Goal: Check status: Check status

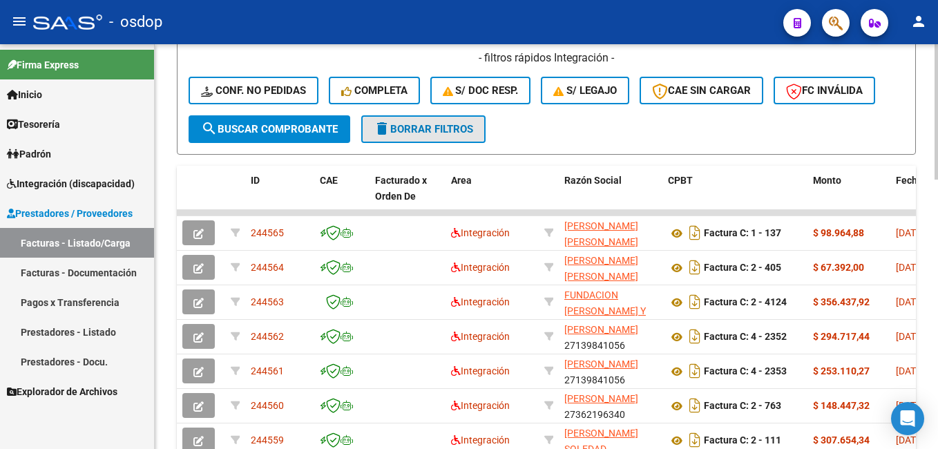
click at [430, 131] on span "delete Borrar Filtros" at bounding box center [423, 129] width 99 height 12
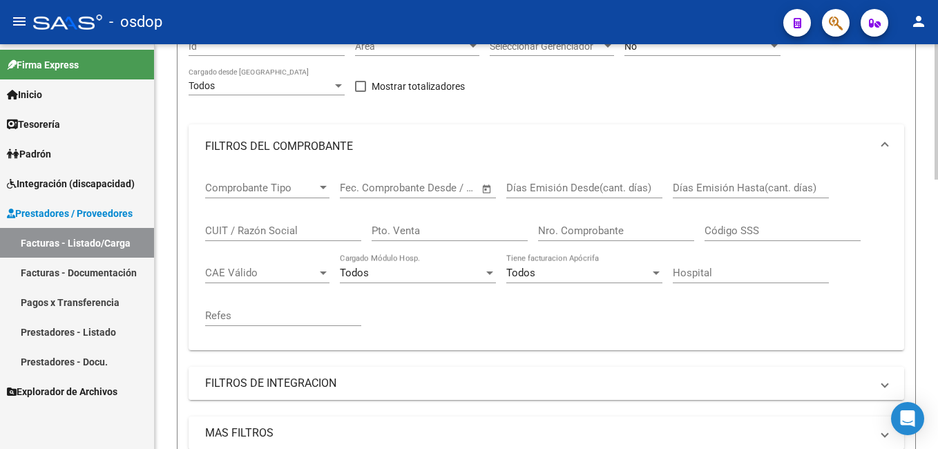
scroll to position [113, 0]
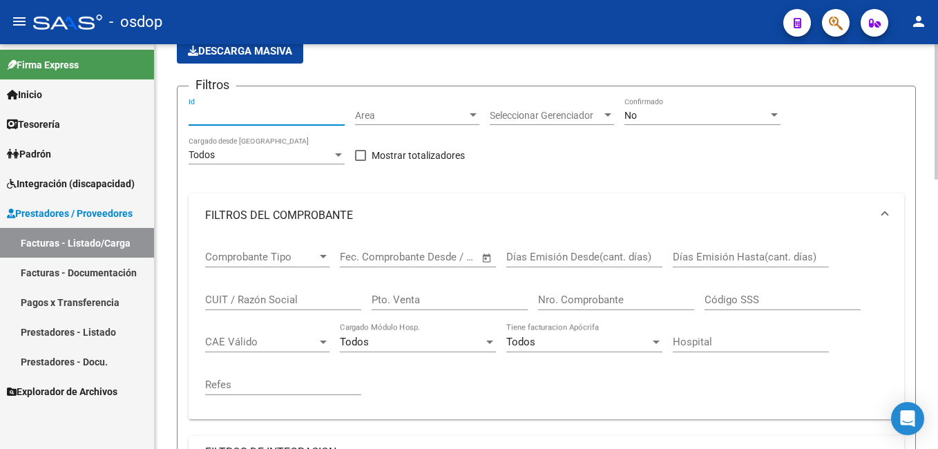
paste input "242439"
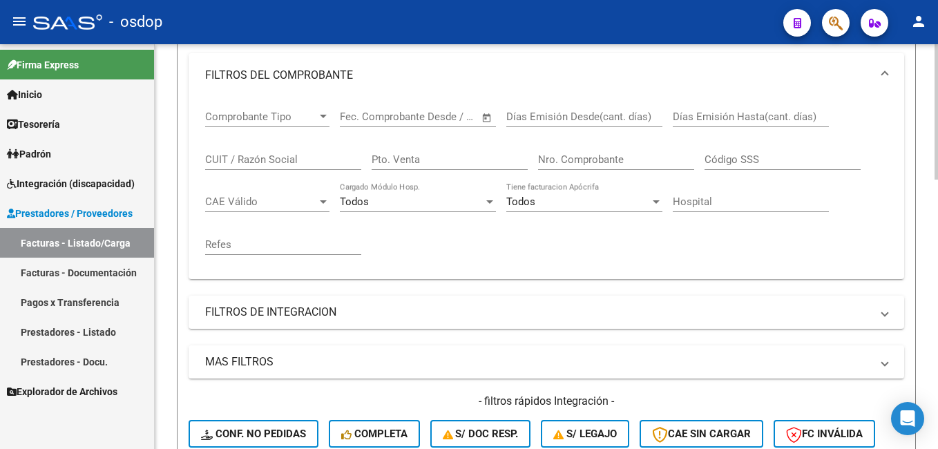
scroll to position [390, 0]
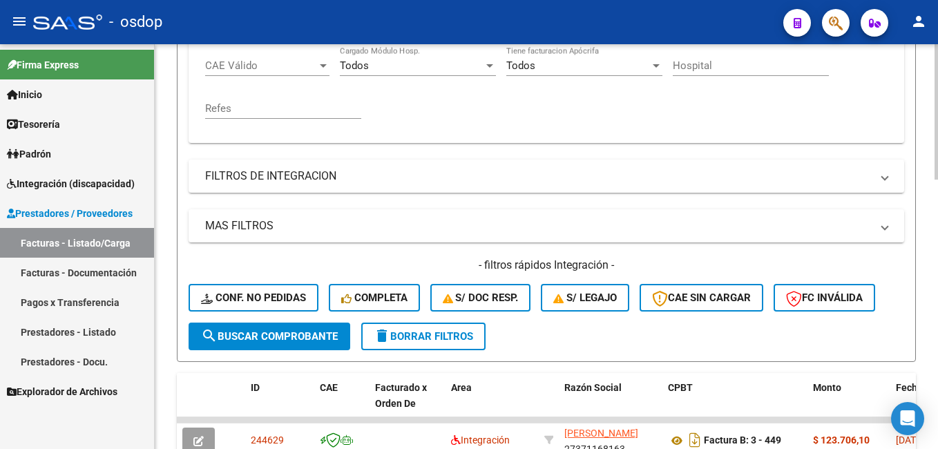
type input "242439"
click at [260, 338] on span "search Buscar Comprobante" at bounding box center [269, 336] width 137 height 12
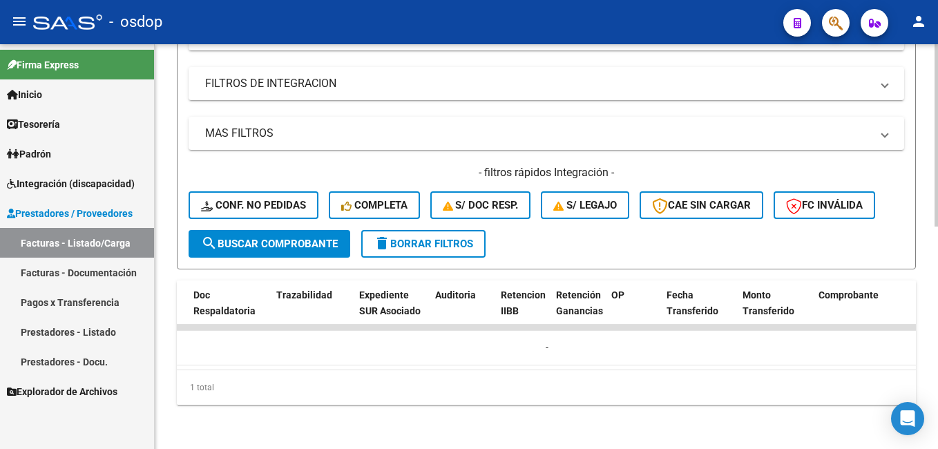
scroll to position [0, 889]
click at [450, 238] on span "delete Borrar Filtros" at bounding box center [423, 244] width 99 height 12
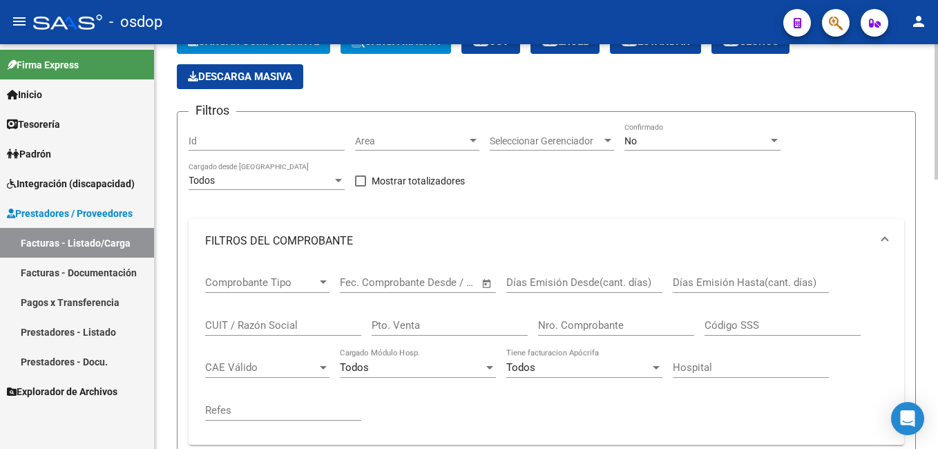
scroll to position [138, 0]
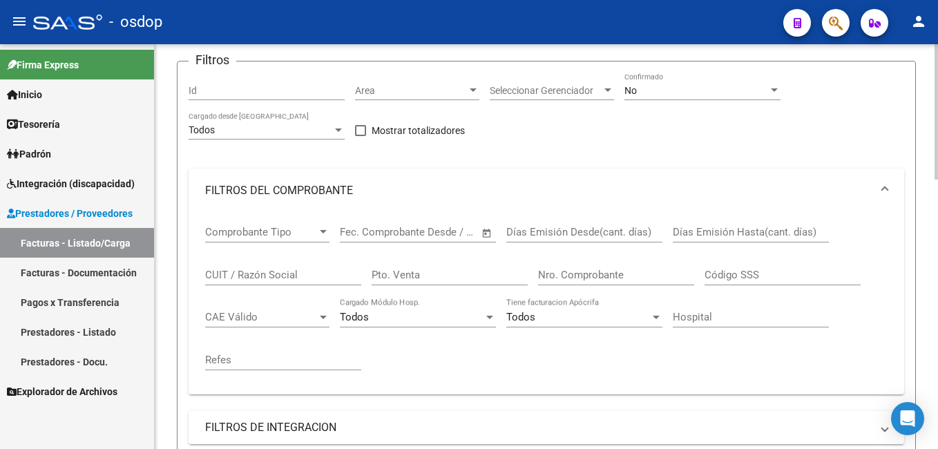
click at [243, 279] on input "CUIT / Razón Social" at bounding box center [283, 275] width 156 height 12
paste input "27166454145"
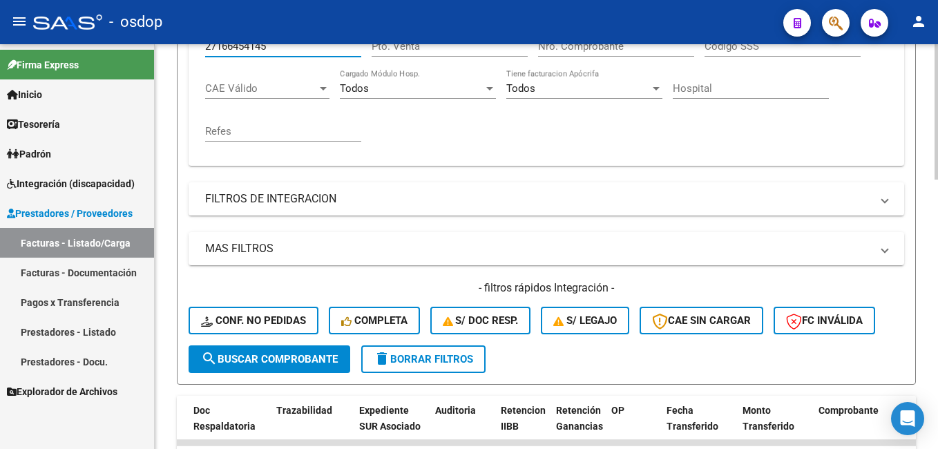
scroll to position [414, 0]
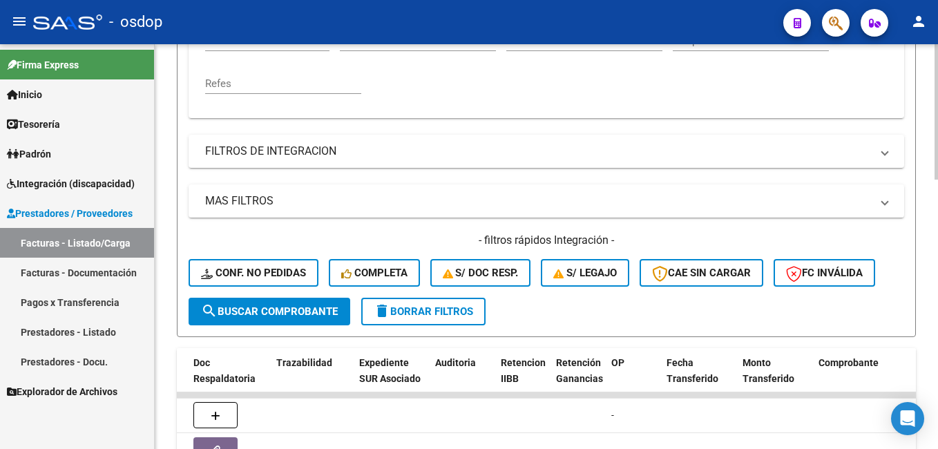
type input "27166454145"
click at [260, 314] on span "search Buscar Comprobante" at bounding box center [269, 311] width 137 height 12
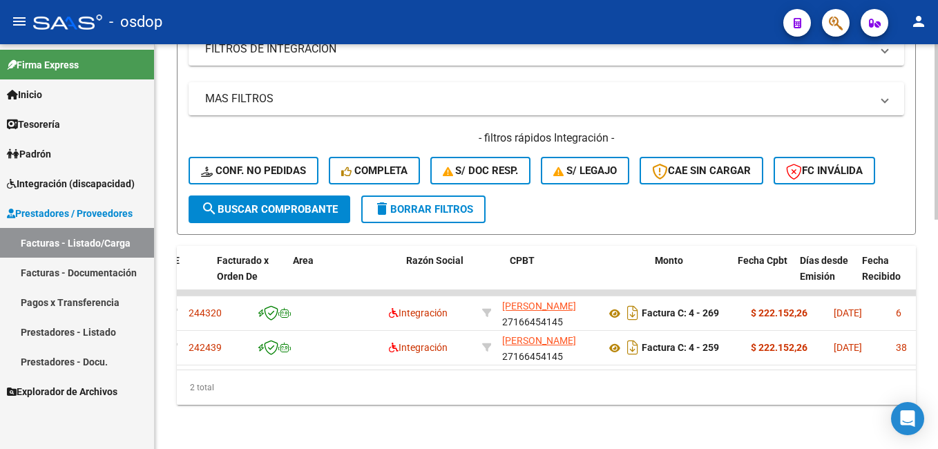
scroll to position [0, 0]
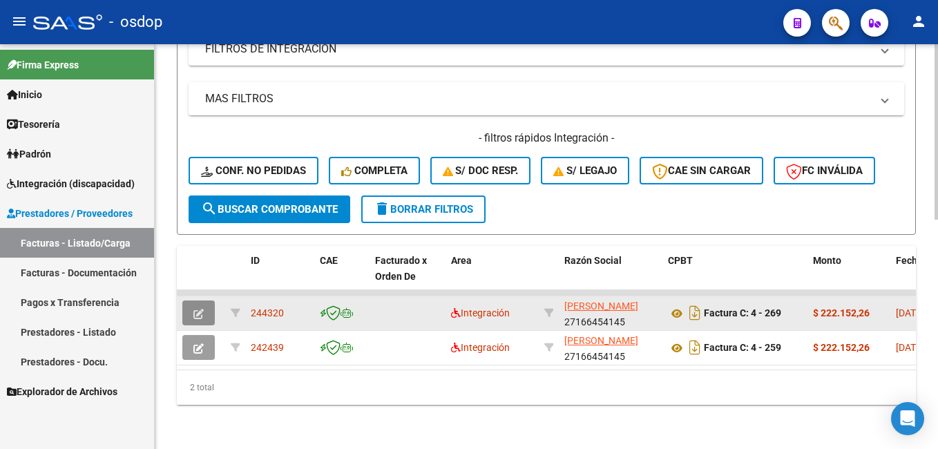
click at [195, 309] on icon "button" at bounding box center [198, 314] width 10 height 10
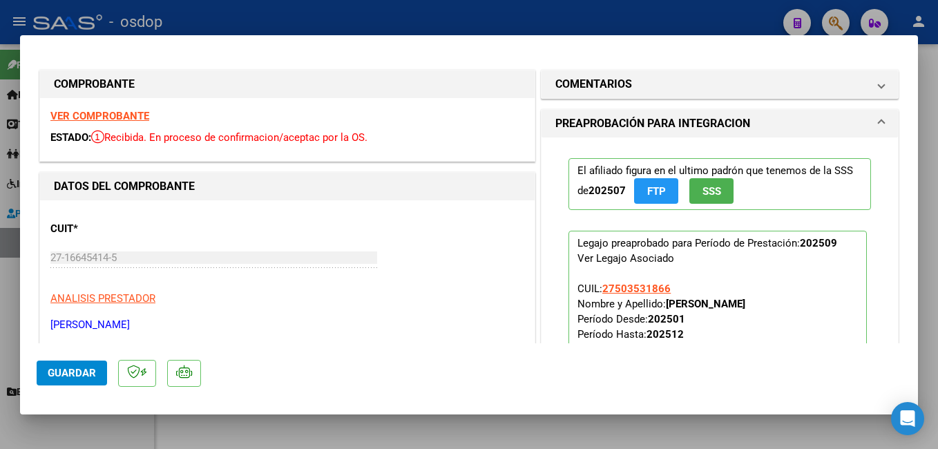
click at [651, 21] on div at bounding box center [469, 224] width 938 height 449
type input "$ 0,00"
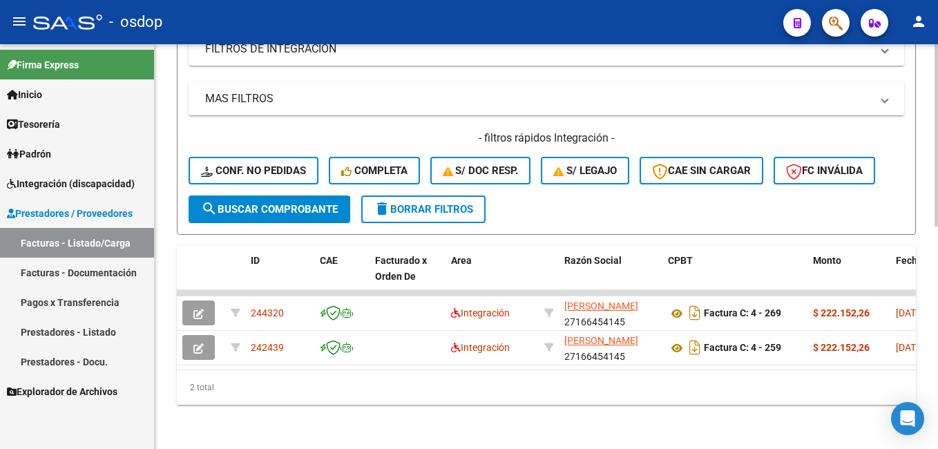
scroll to position [528, 0]
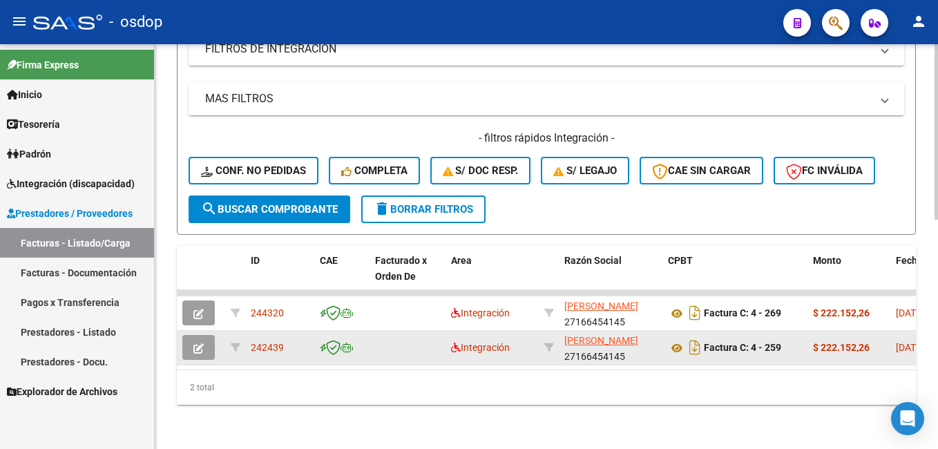
click at [200, 343] on icon "button" at bounding box center [198, 348] width 10 height 10
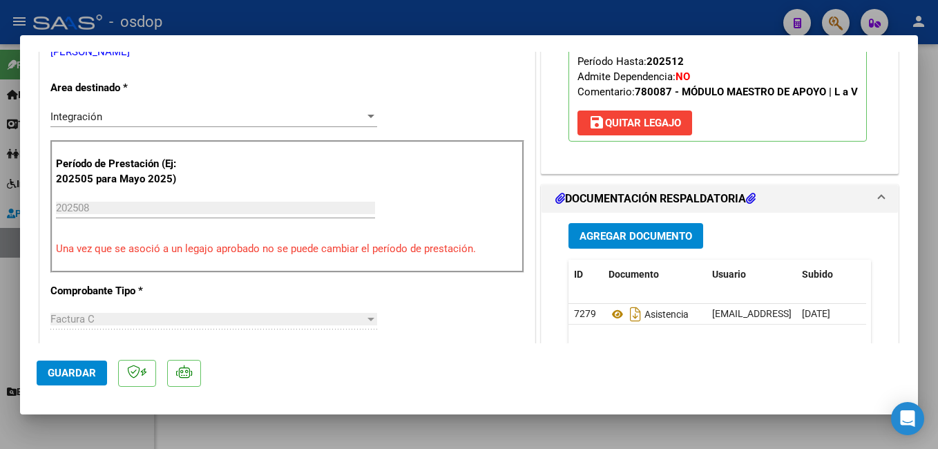
scroll to position [345, 0]
